Goal: Navigation & Orientation: Find specific page/section

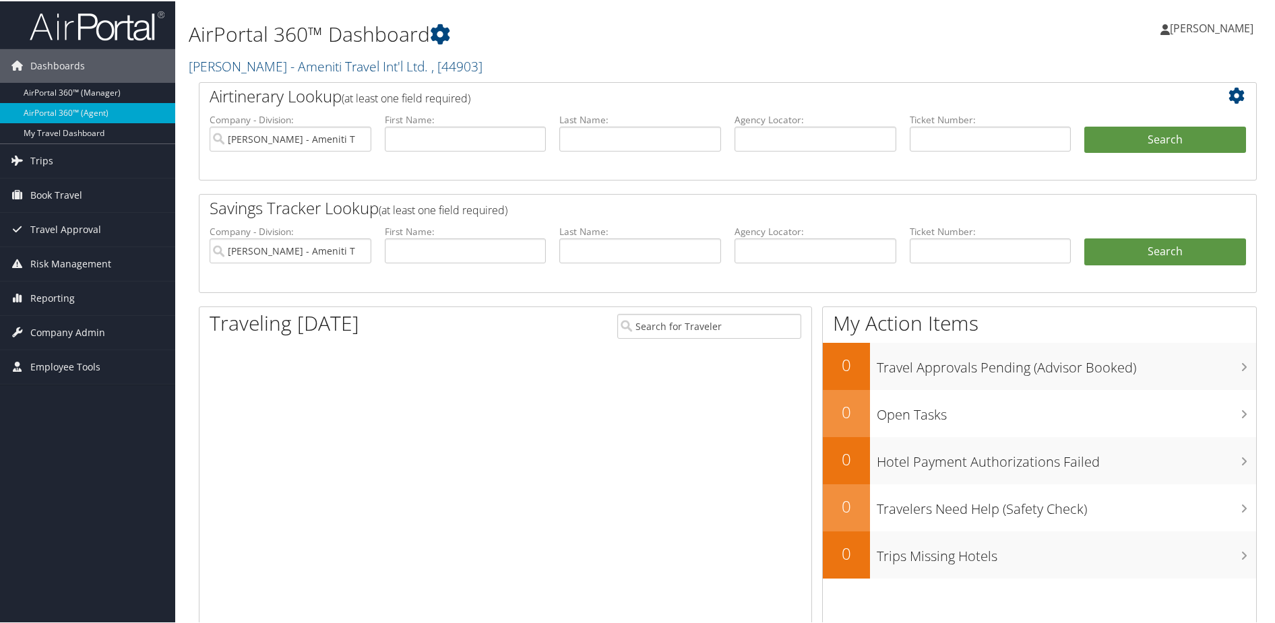
click at [435, 421] on div at bounding box center [505, 491] width 612 height 286
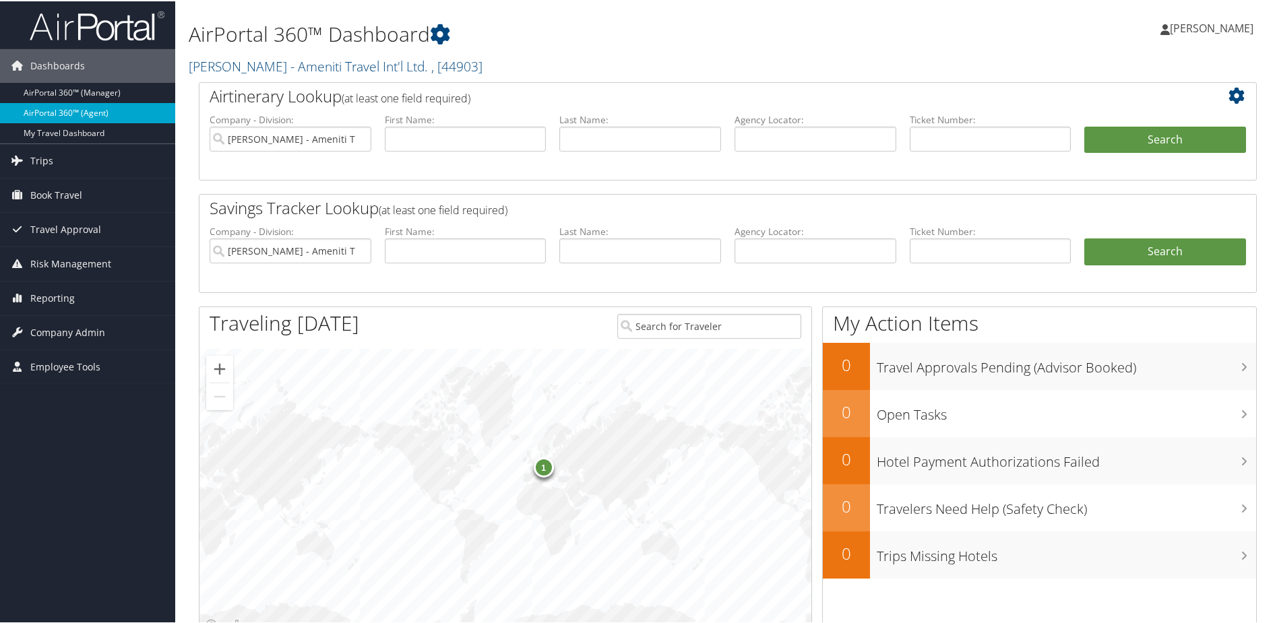
click at [90, 108] on link "AirPortal 360™ (Agent)" at bounding box center [87, 112] width 175 height 20
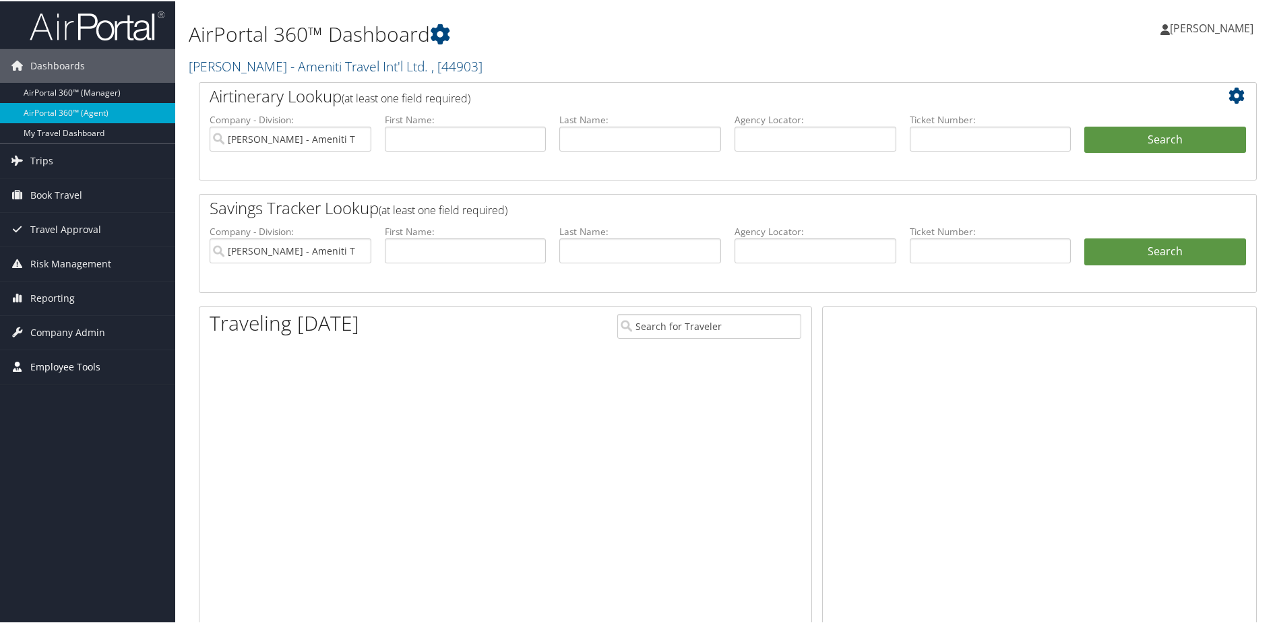
click at [69, 363] on span "Employee Tools" at bounding box center [65, 366] width 70 height 34
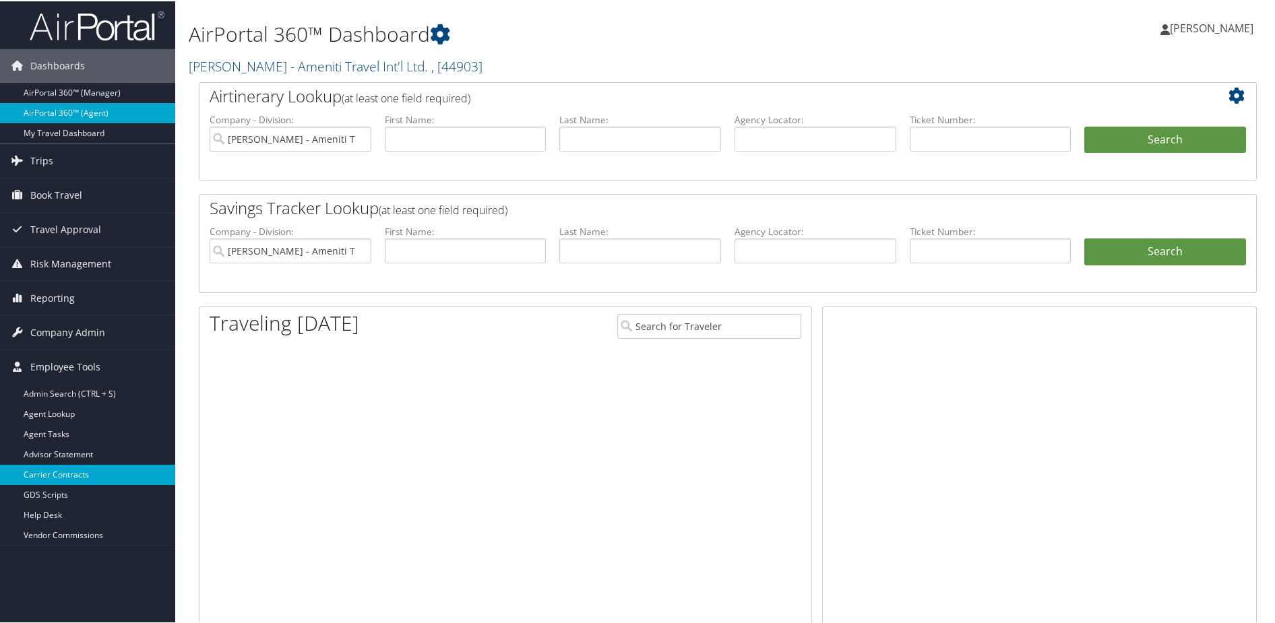
click at [85, 470] on link "Carrier Contracts" at bounding box center [87, 474] width 175 height 20
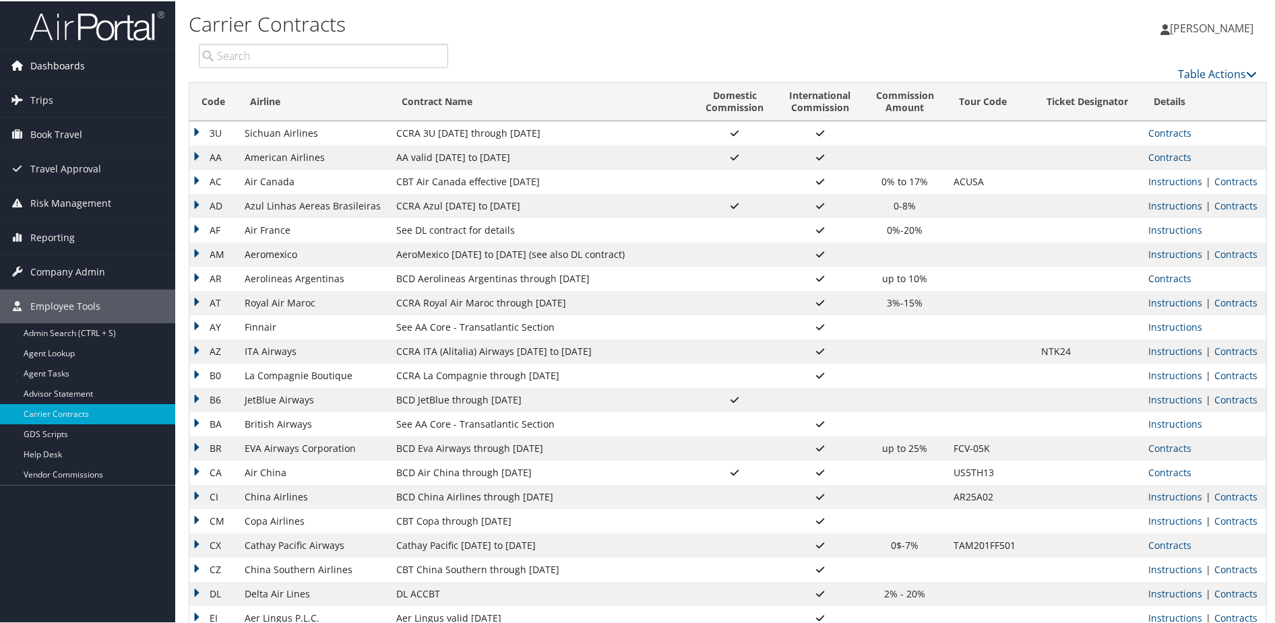
click at [80, 66] on span "Dashboards" at bounding box center [57, 65] width 55 height 34
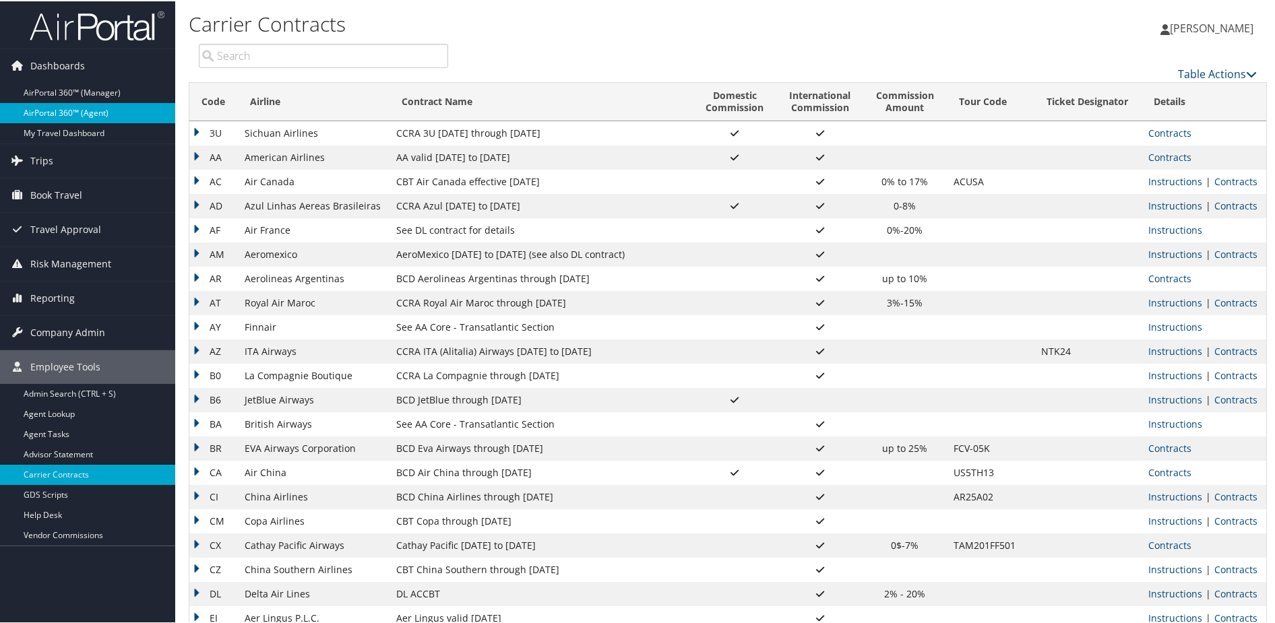
click at [94, 110] on link "AirPortal 360™ (Agent)" at bounding box center [87, 112] width 175 height 20
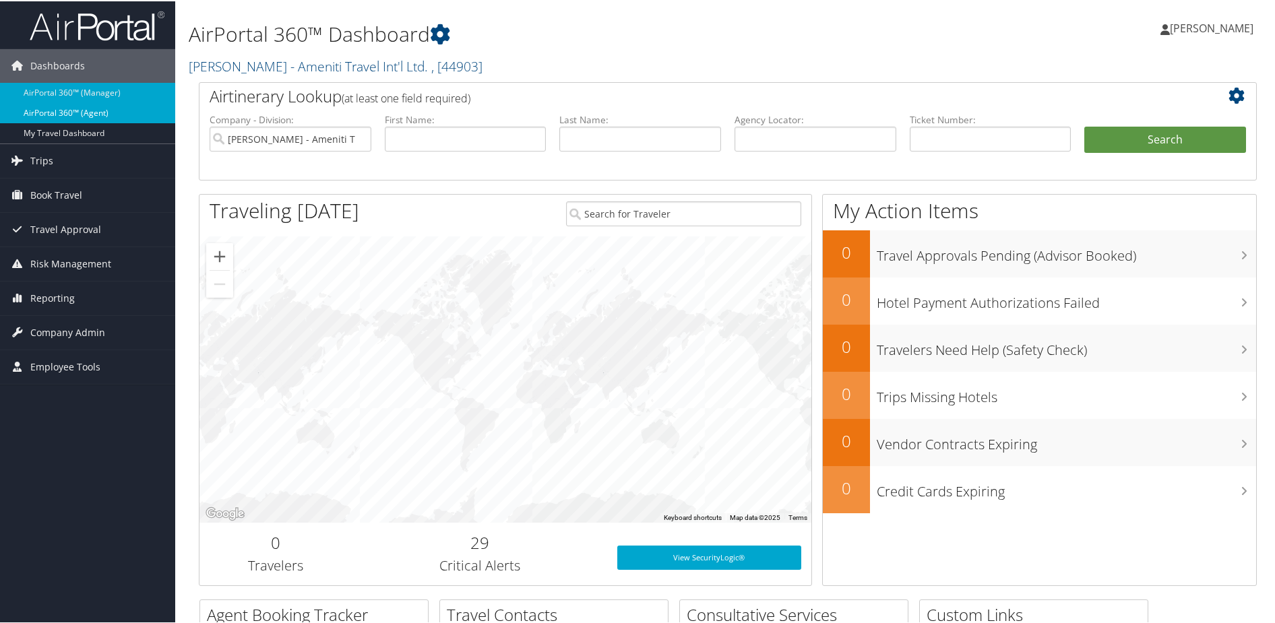
click at [80, 109] on link "AirPortal 360™ (Agent)" at bounding box center [87, 112] width 175 height 20
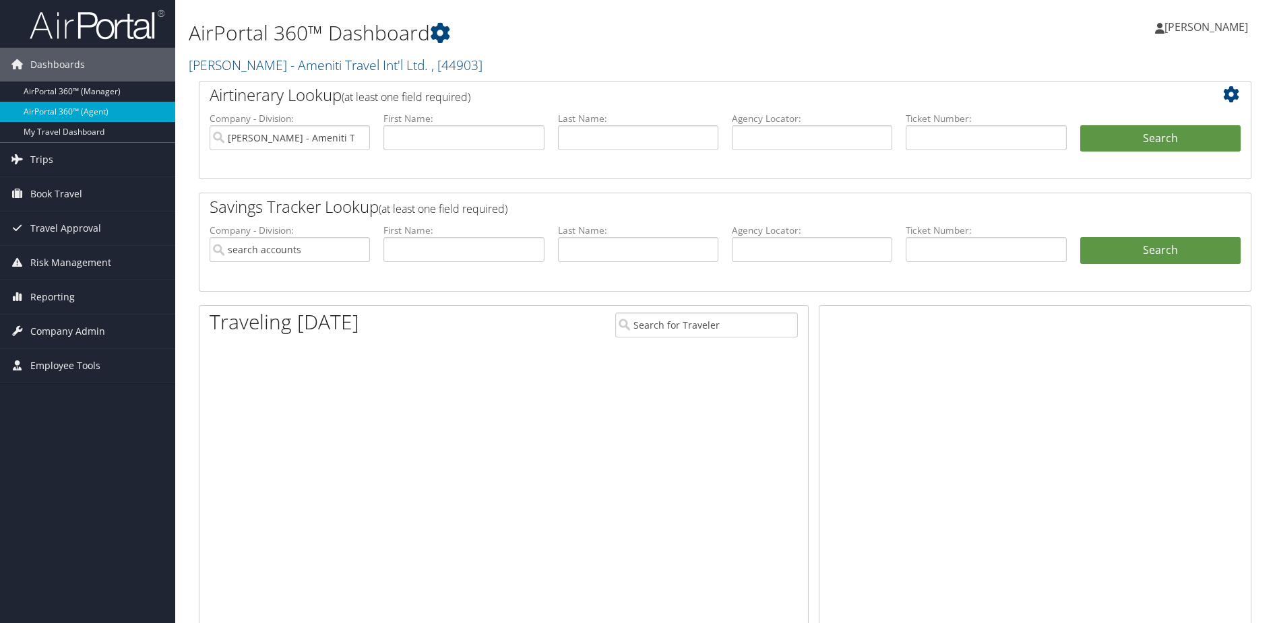
type input "[PERSON_NAME] - Ameniti Travel Int'l Ltd."
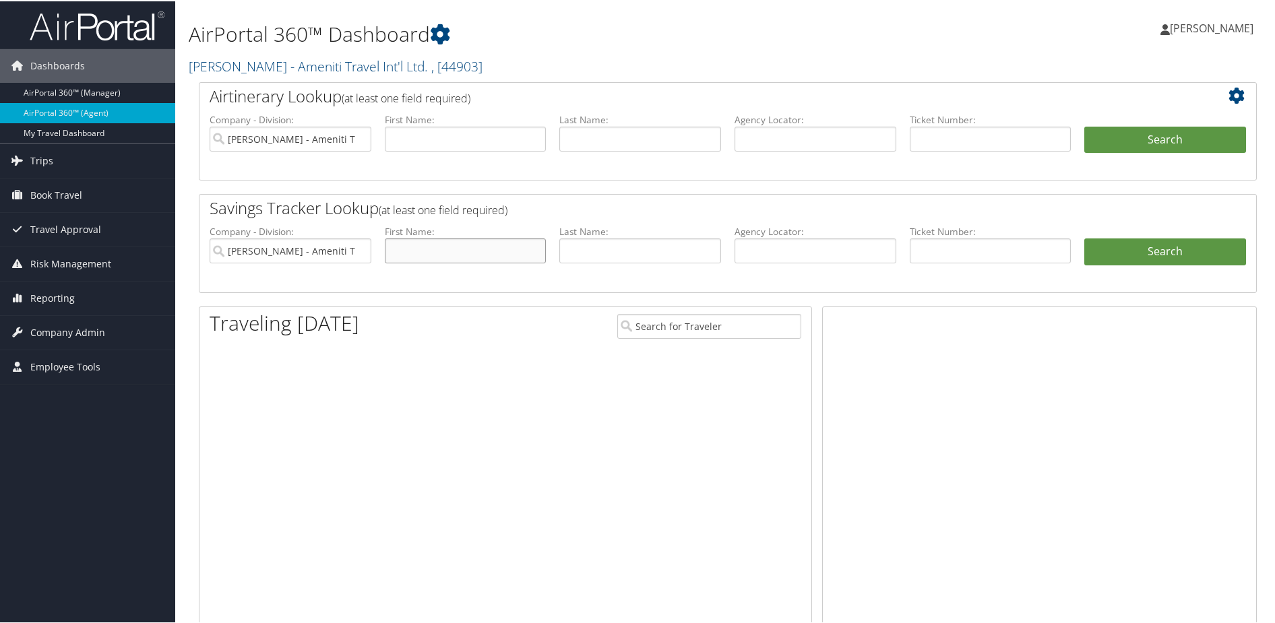
click at [449, 249] on input "text" at bounding box center [466, 249] width 162 height 25
click at [576, 251] on input "text" at bounding box center [640, 249] width 162 height 25
click at [594, 253] on input "harman" at bounding box center [640, 249] width 162 height 25
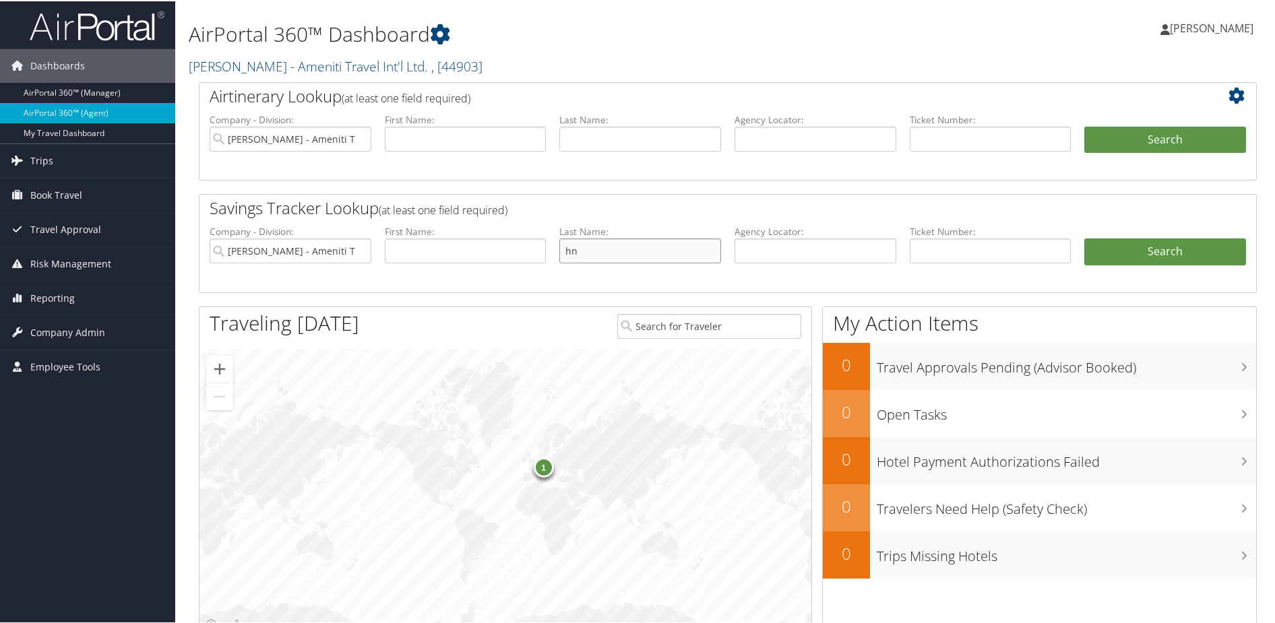
type input "n"
type input "harman"
click at [1163, 250] on link "Search" at bounding box center [1165, 250] width 162 height 27
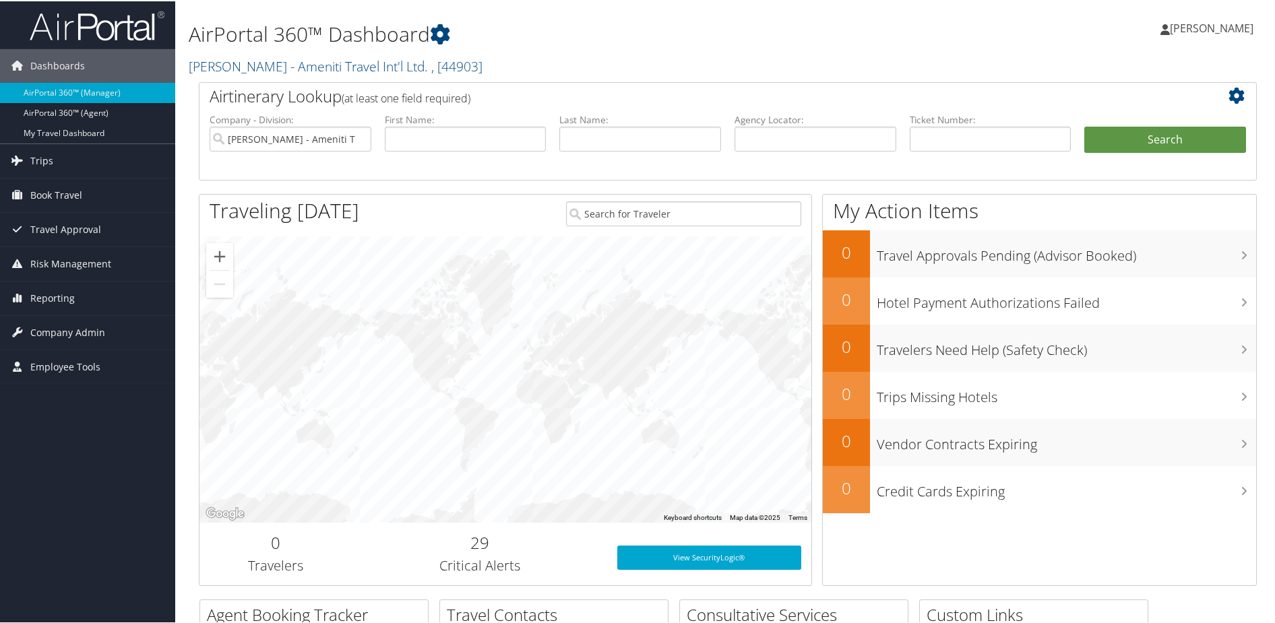
scroll to position [268, 0]
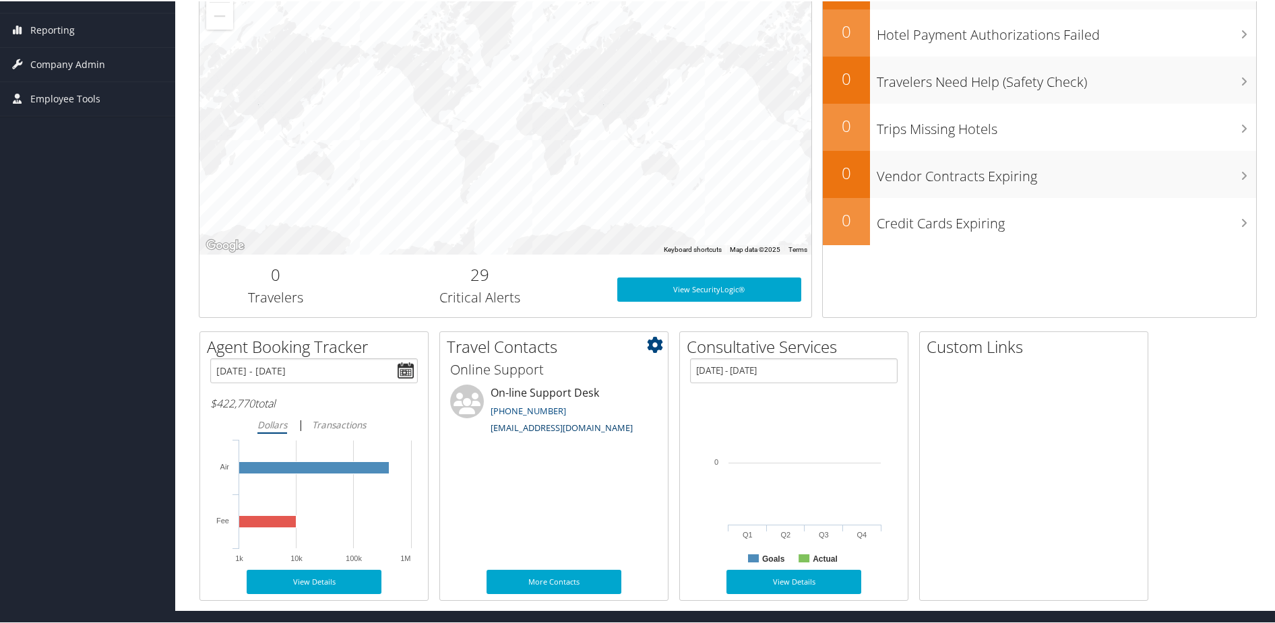
click at [561, 425] on link "onlinesupport@cbtravel.com" at bounding box center [562, 427] width 142 height 12
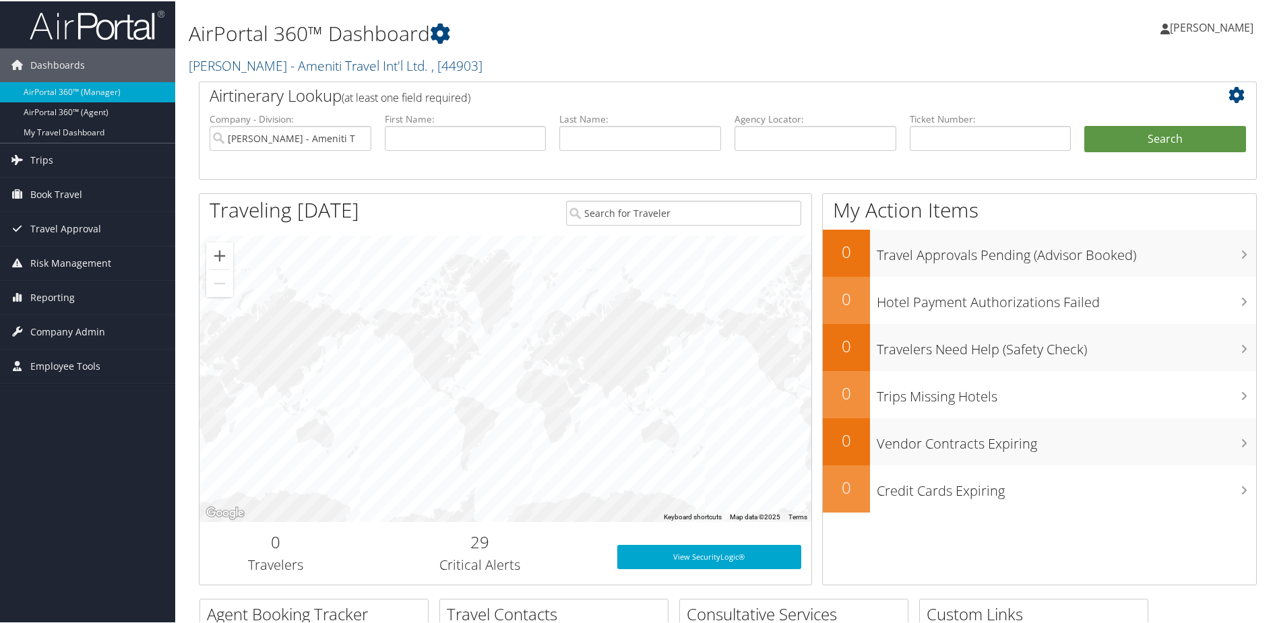
scroll to position [0, 0]
click at [88, 129] on link "My Travel Dashboard" at bounding box center [87, 132] width 175 height 20
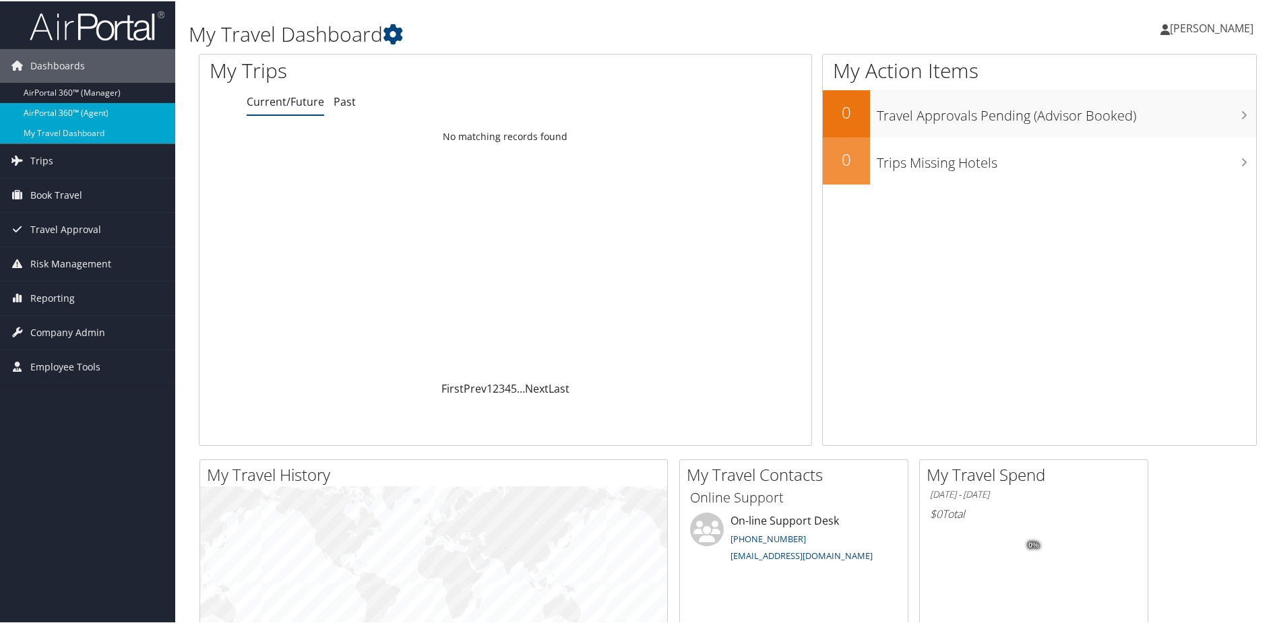
click at [74, 104] on link "AirPortal 360™ (Agent)" at bounding box center [87, 112] width 175 height 20
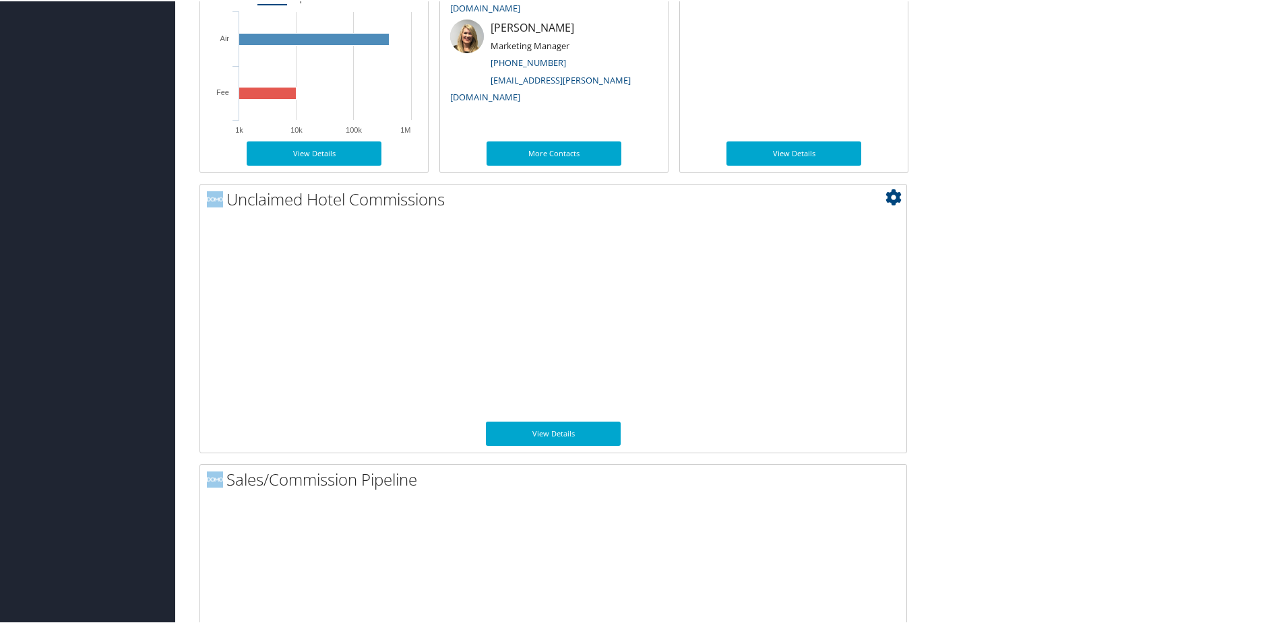
scroll to position [928, 0]
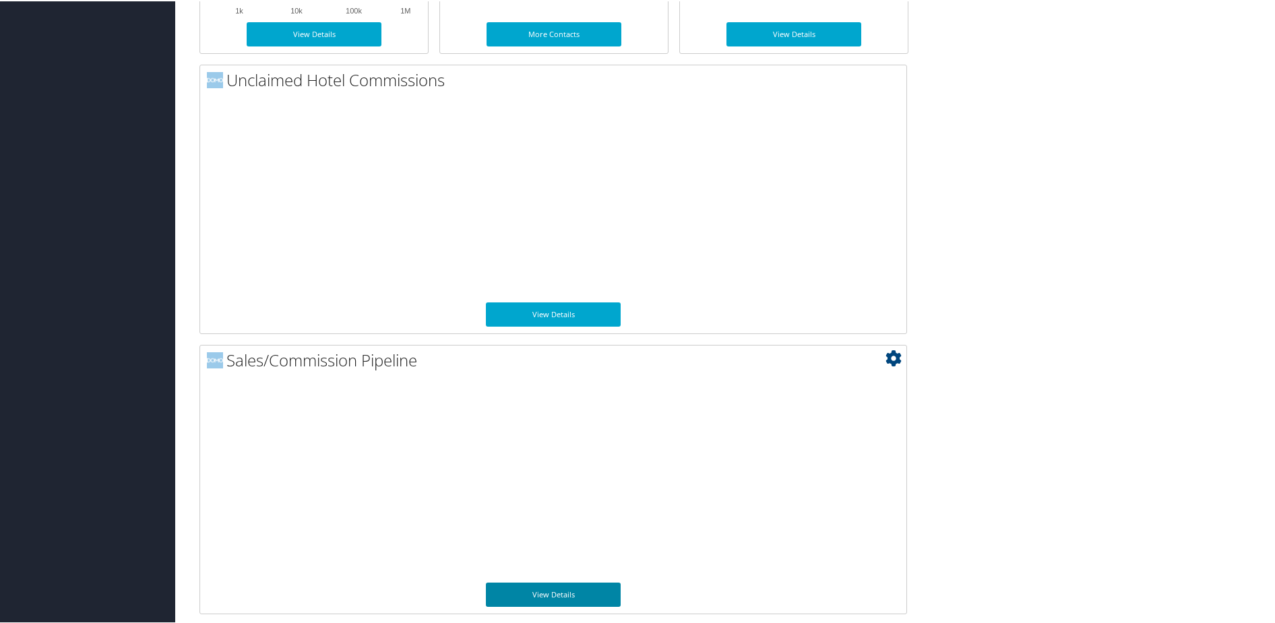
click at [566, 591] on link "View Details" at bounding box center [553, 594] width 135 height 24
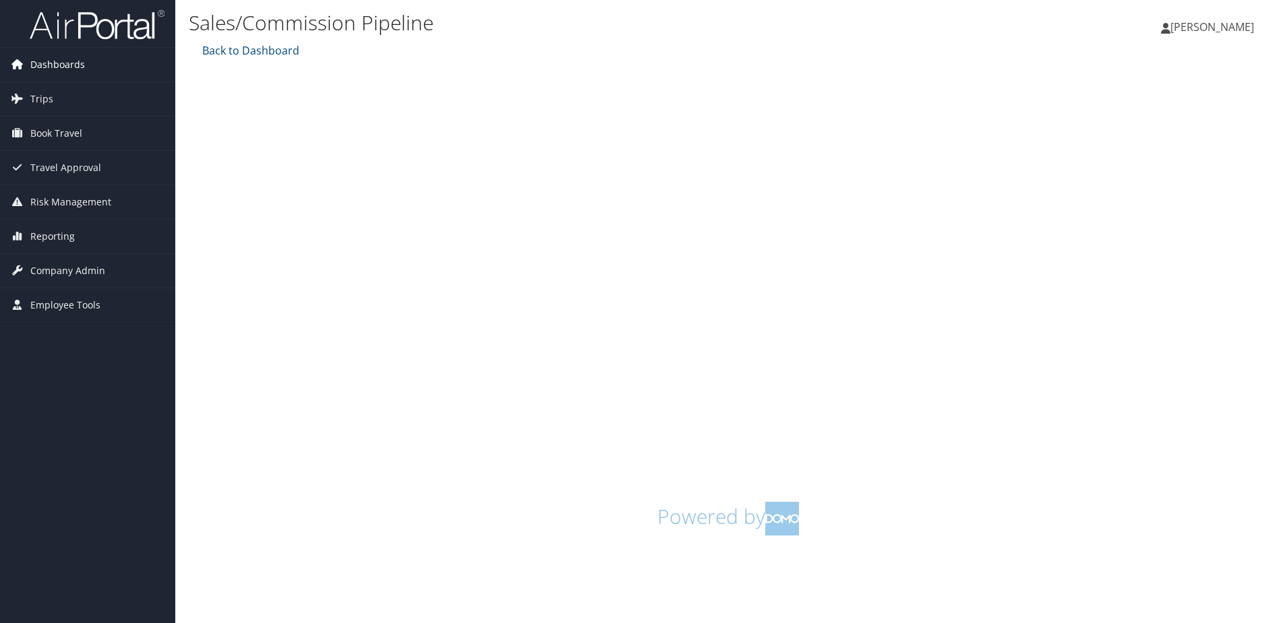
click at [61, 65] on span "Dashboards" at bounding box center [57, 65] width 55 height 34
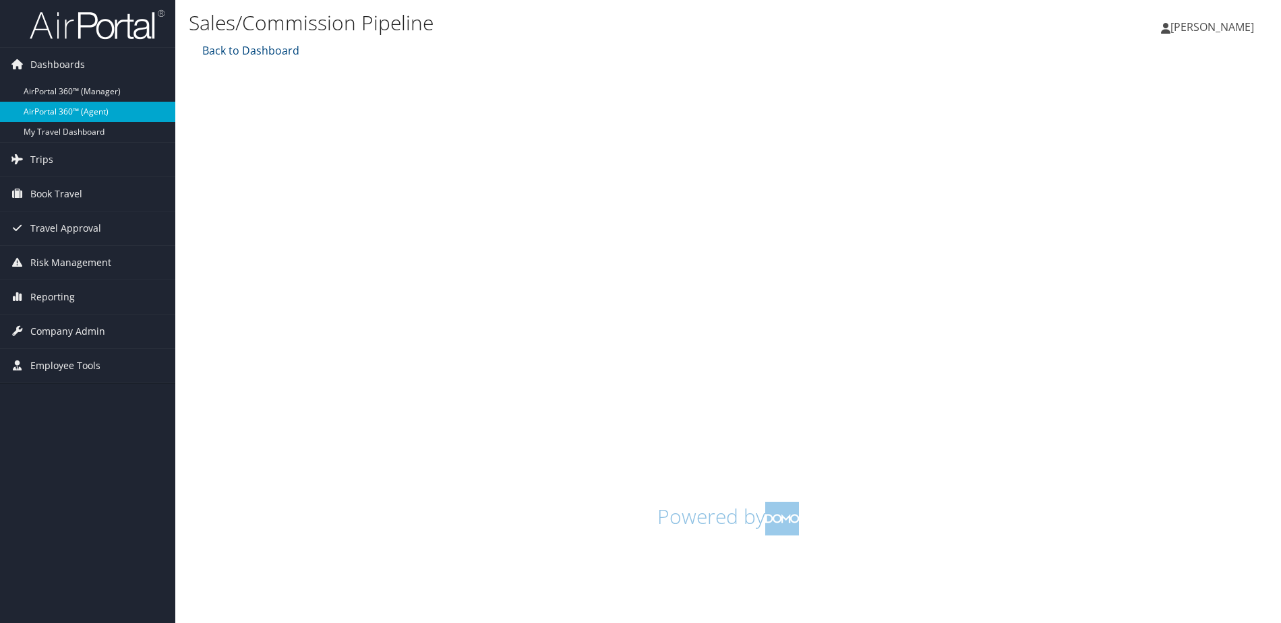
click at [96, 111] on link "AirPortal 360™ (Agent)" at bounding box center [87, 112] width 175 height 20
